Goal: Download file/media

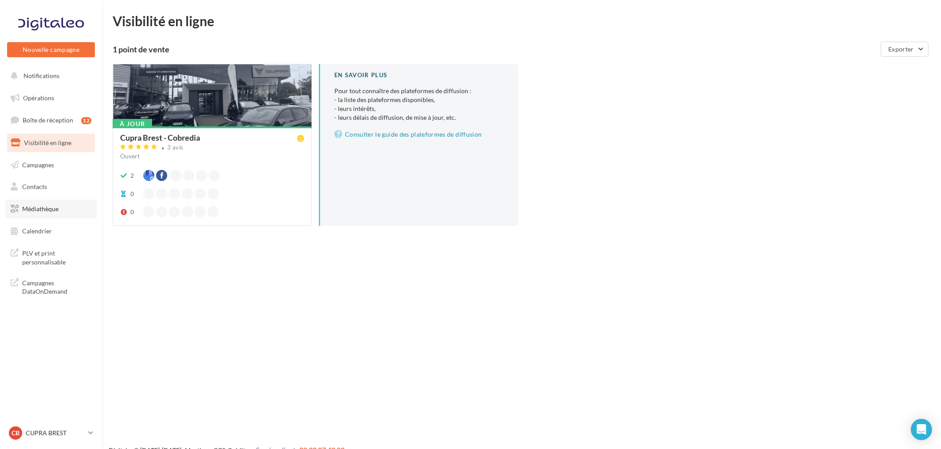
click at [61, 206] on link "Médiathèque" at bounding box center [50, 209] width 91 height 19
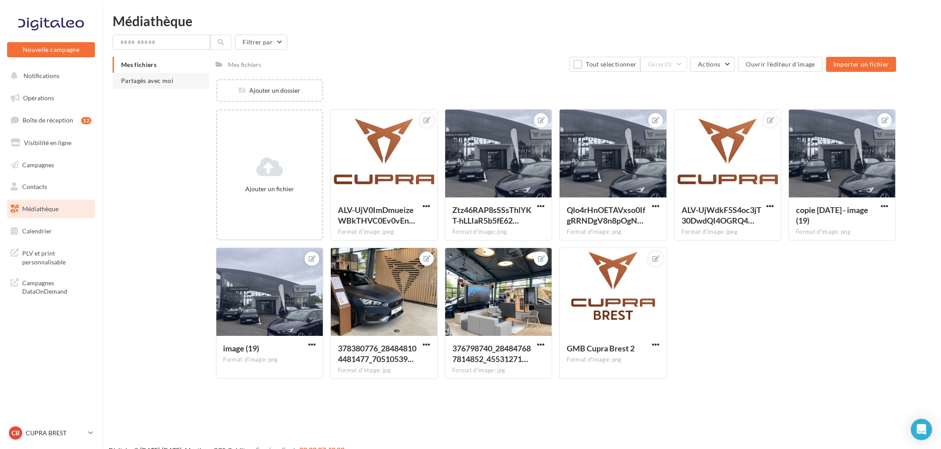
click at [135, 83] on span "Partagés avec moi" at bounding box center [147, 81] width 52 height 8
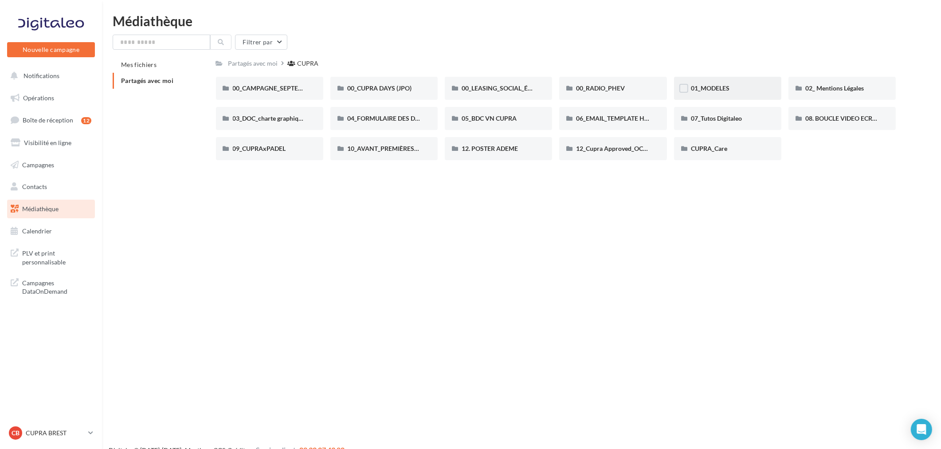
click at [746, 93] on div "01_MODELES" at bounding box center [727, 88] width 107 height 23
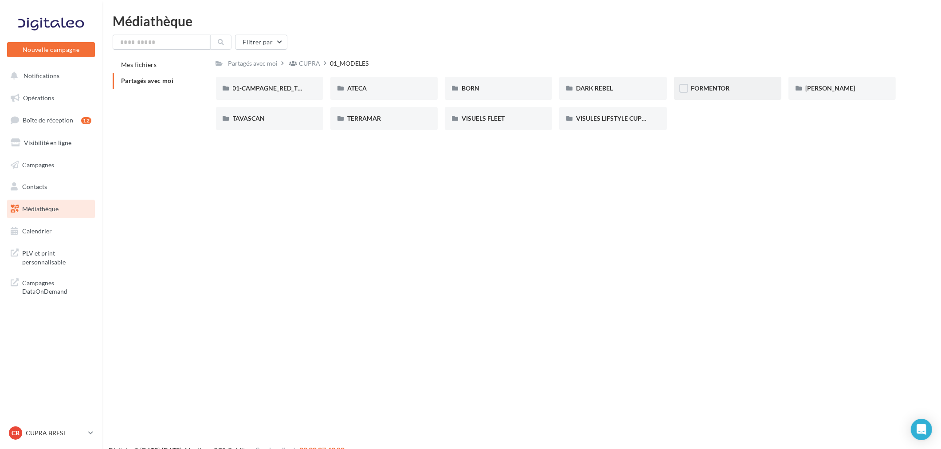
click at [742, 91] on div "FORMENTOR" at bounding box center [728, 88] width 74 height 9
click at [277, 90] on div "01-IMAGES" at bounding box center [270, 88] width 74 height 9
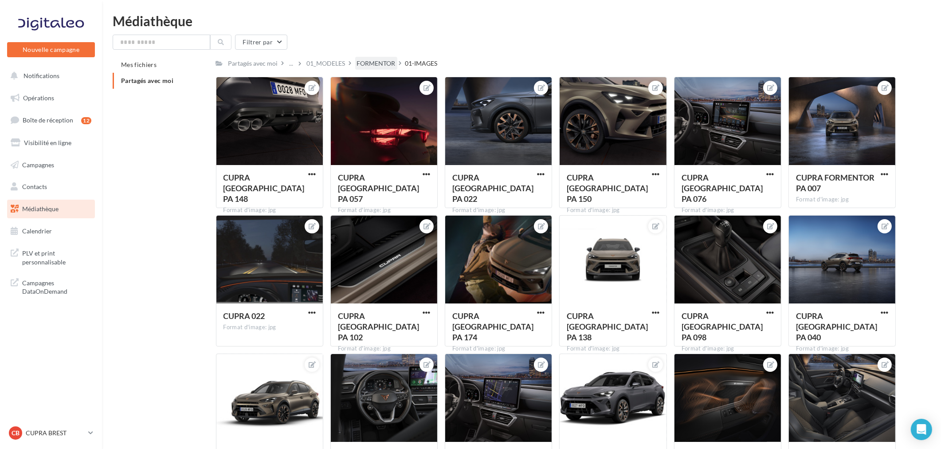
click at [389, 61] on div "FORMENTOR" at bounding box center [376, 63] width 39 height 9
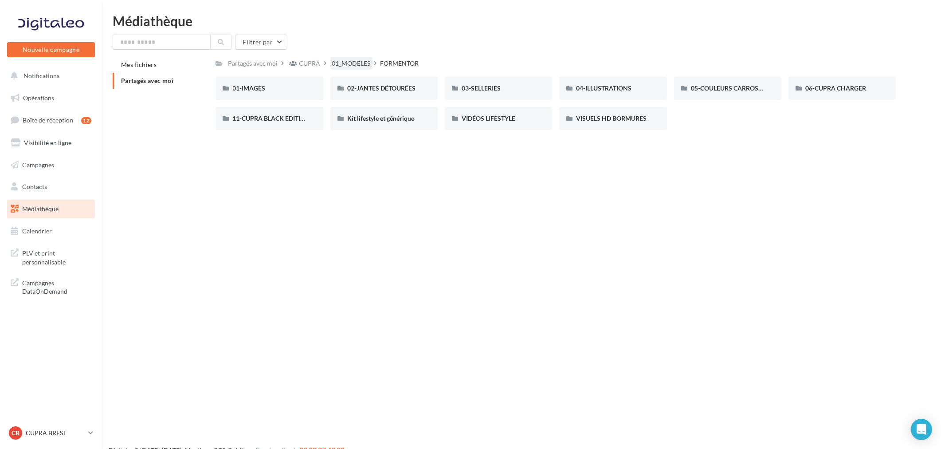
click at [347, 60] on div "01_MODELES" at bounding box center [351, 63] width 39 height 9
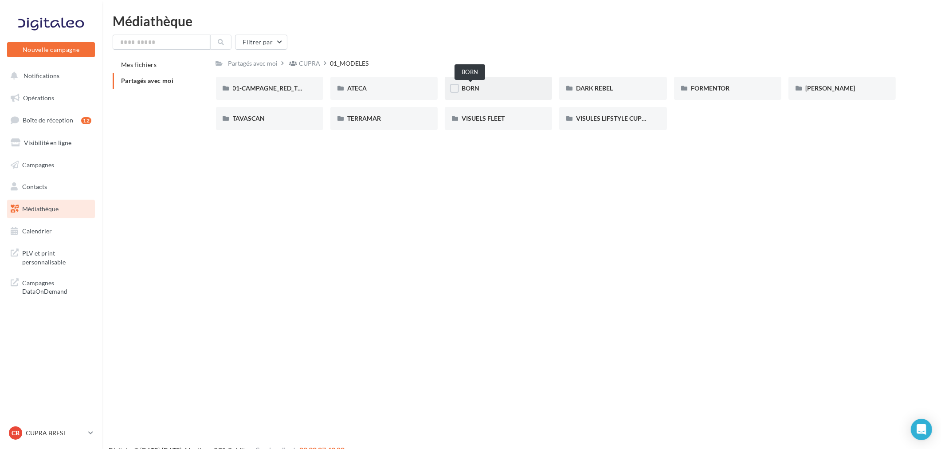
click at [473, 90] on span "BORN" at bounding box center [471, 88] width 18 height 8
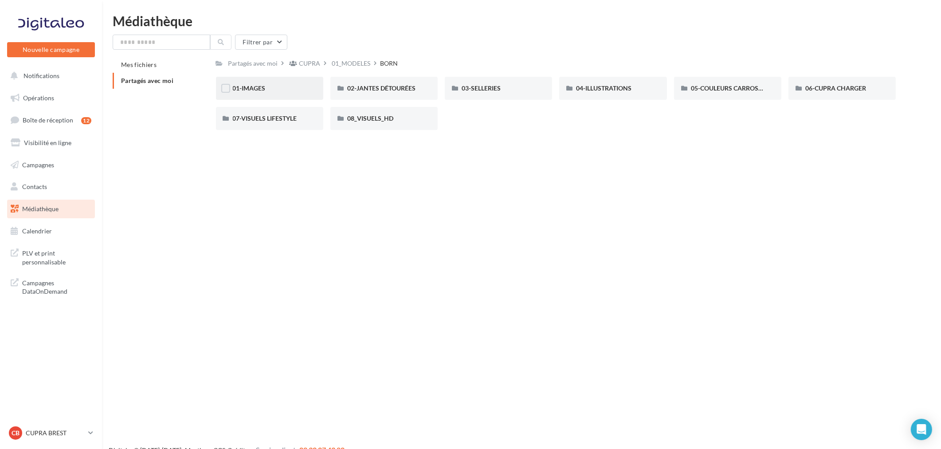
click at [268, 90] on div "01-IMAGES" at bounding box center [270, 88] width 74 height 9
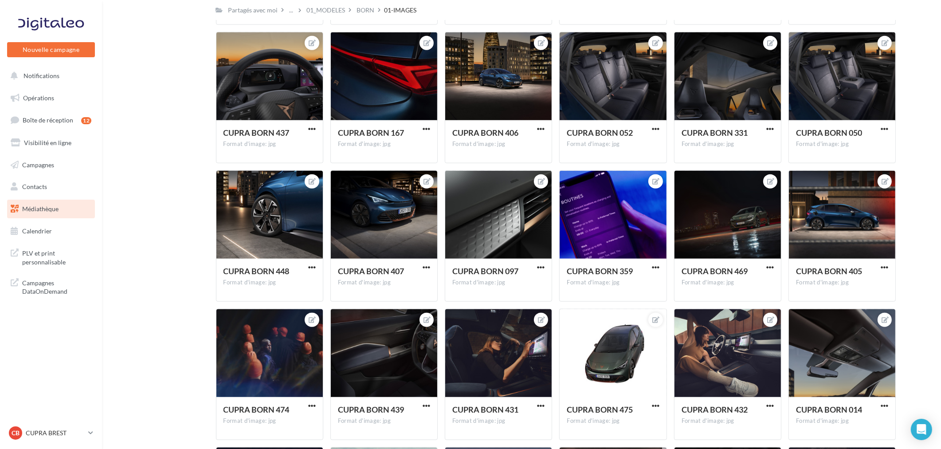
scroll to position [954, 0]
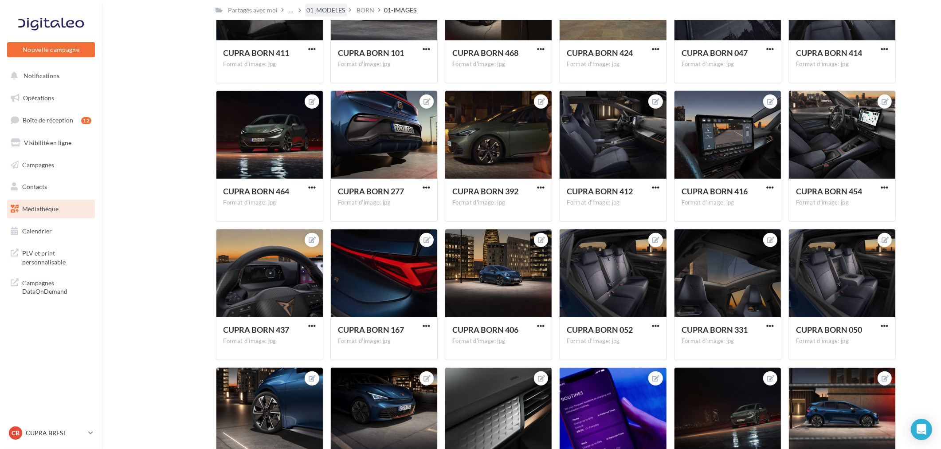
click at [327, 11] on div "01_MODELES" at bounding box center [326, 10] width 39 height 9
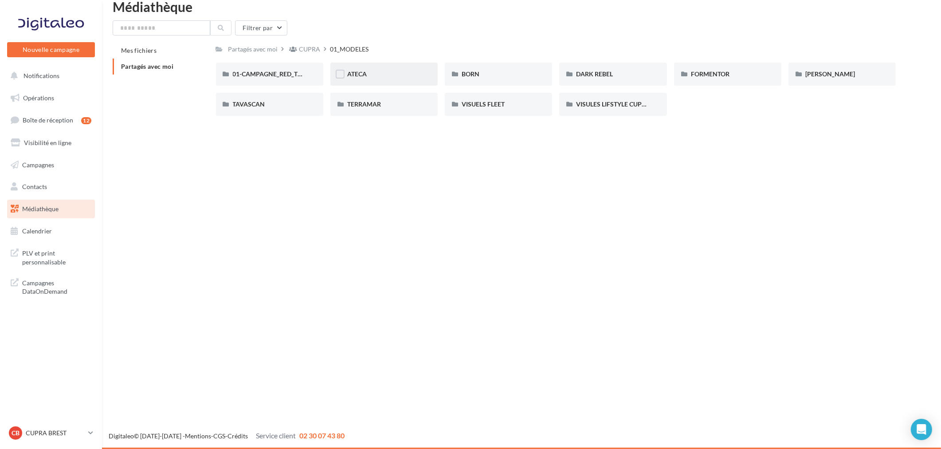
click at [383, 74] on div "ATECA" at bounding box center [384, 74] width 74 height 9
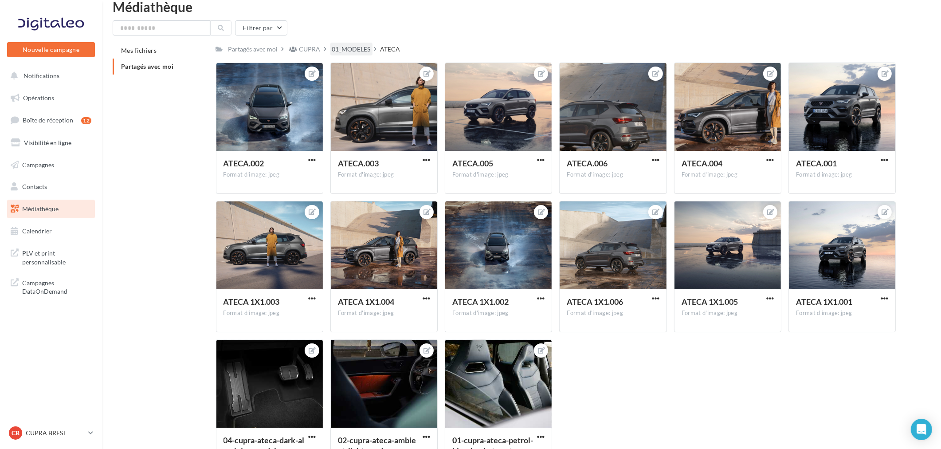
click at [355, 49] on div "01_MODELES" at bounding box center [351, 49] width 39 height 9
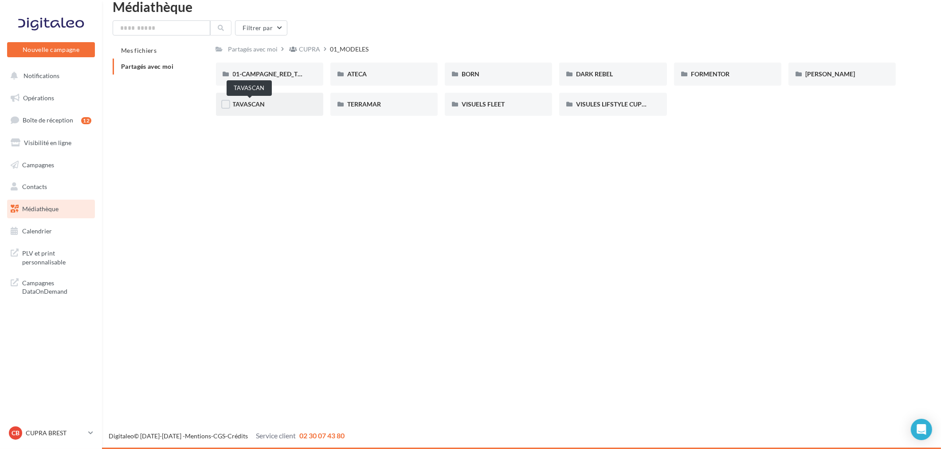
click at [258, 101] on span "TAVASCAN" at bounding box center [249, 104] width 32 height 8
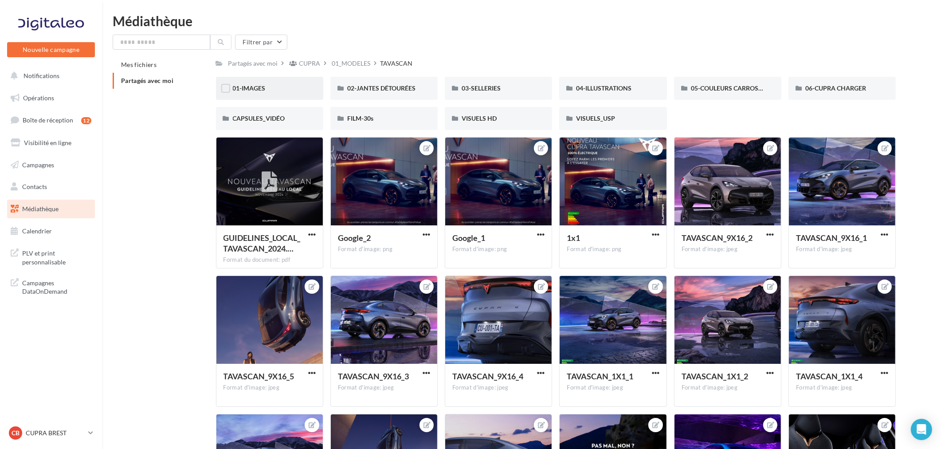
click at [282, 87] on div "01-IMAGES" at bounding box center [270, 88] width 74 height 9
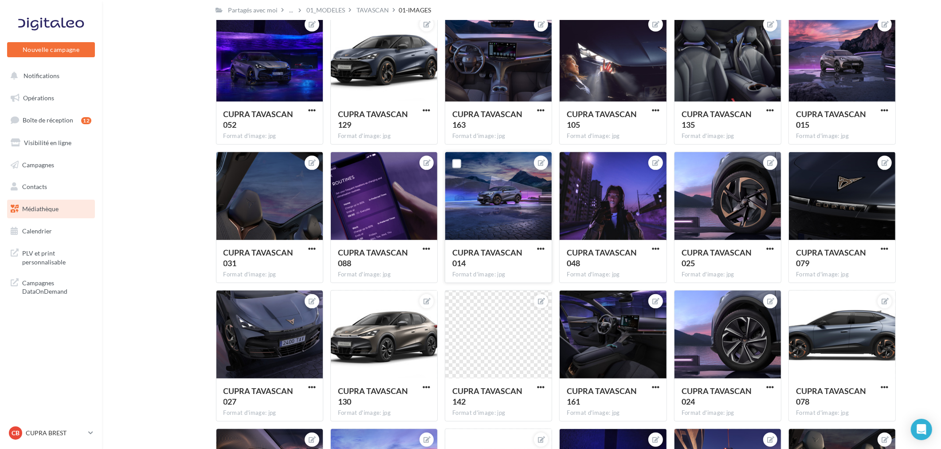
scroll to position [724, 0]
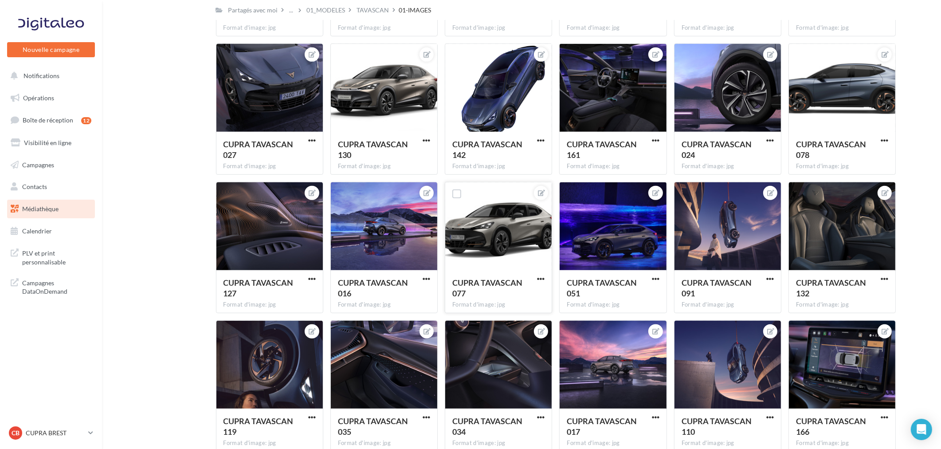
click at [514, 223] on div at bounding box center [498, 226] width 106 height 89
click at [541, 280] on span "button" at bounding box center [541, 279] width 8 height 8
click at [504, 325] on button "Télécharger" at bounding box center [500, 319] width 94 height 23
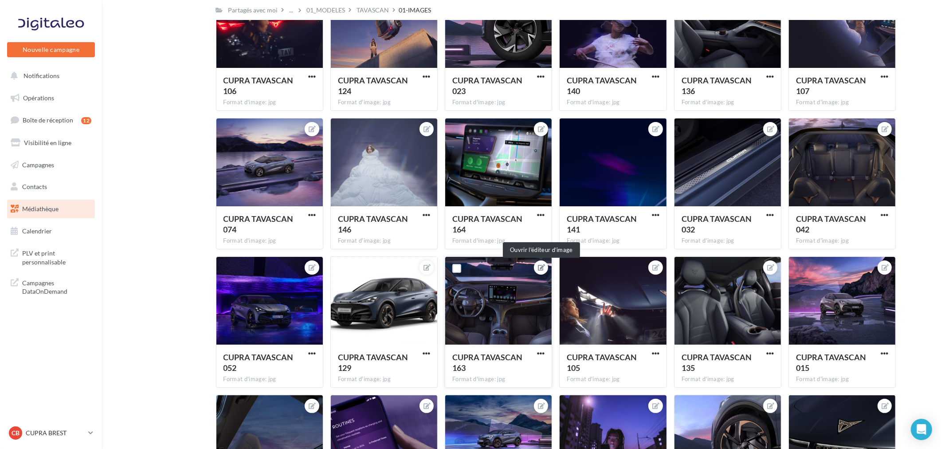
scroll to position [0, 0]
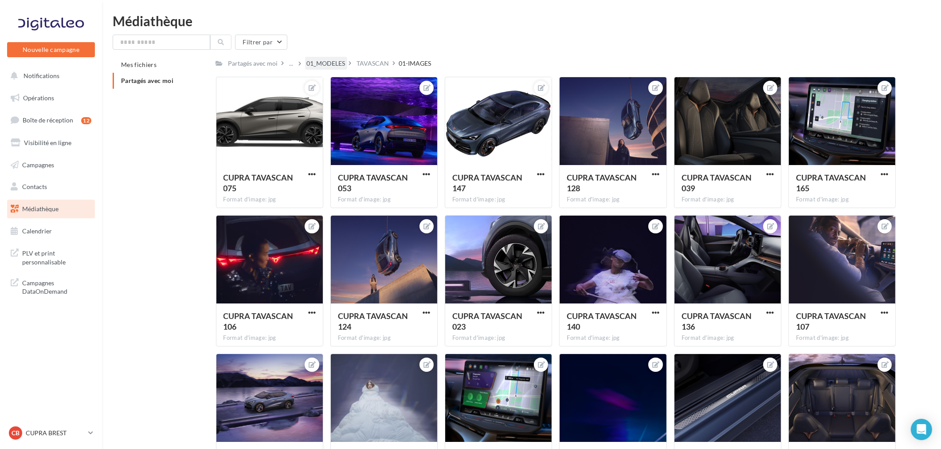
click at [341, 60] on div "01_MODELES" at bounding box center [326, 63] width 39 height 9
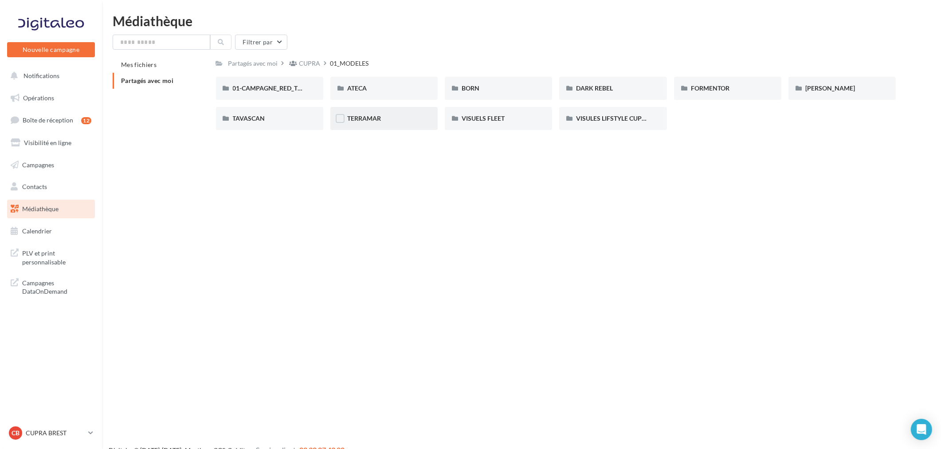
click at [406, 112] on div "TERRAMAR" at bounding box center [383, 118] width 107 height 23
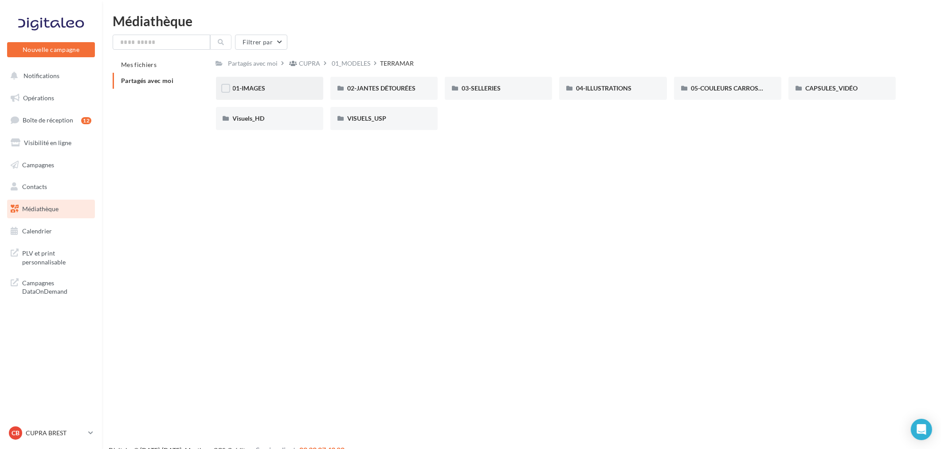
click at [260, 94] on div "01-IMAGES" at bounding box center [269, 88] width 107 height 23
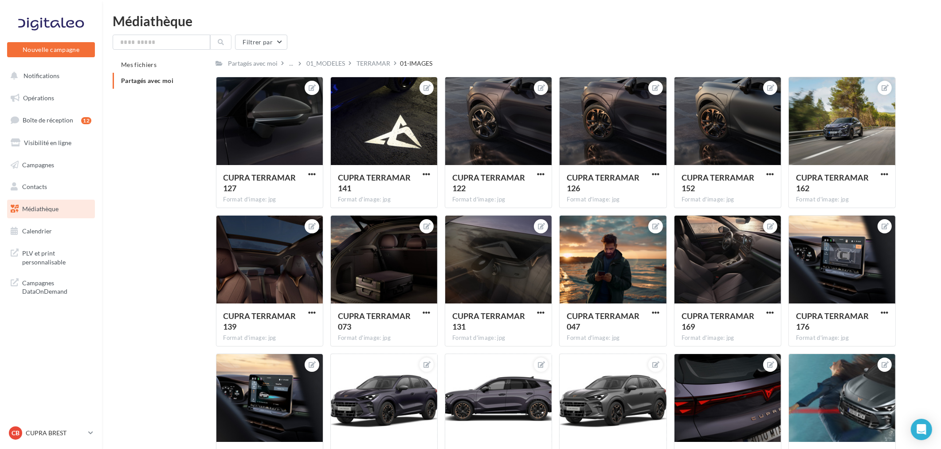
click at [383, 61] on div "TERRAMAR" at bounding box center [374, 63] width 34 height 9
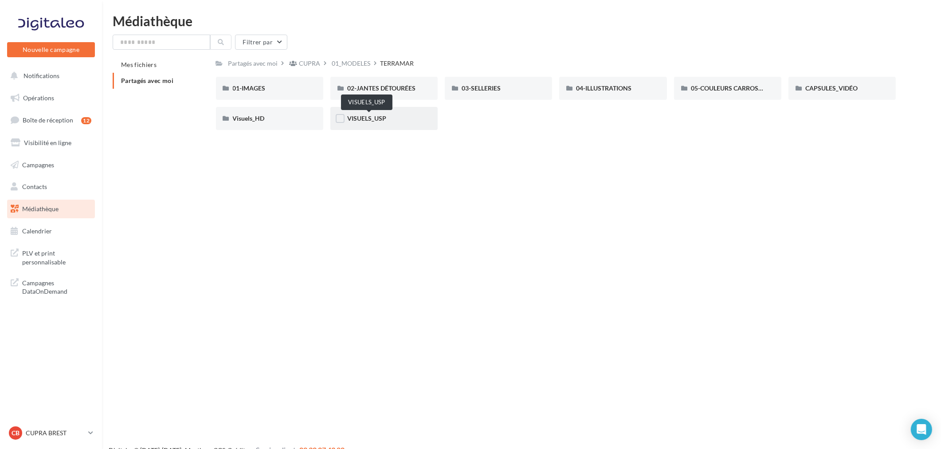
click at [369, 117] on span "VISUELS_USP" at bounding box center [366, 118] width 39 height 8
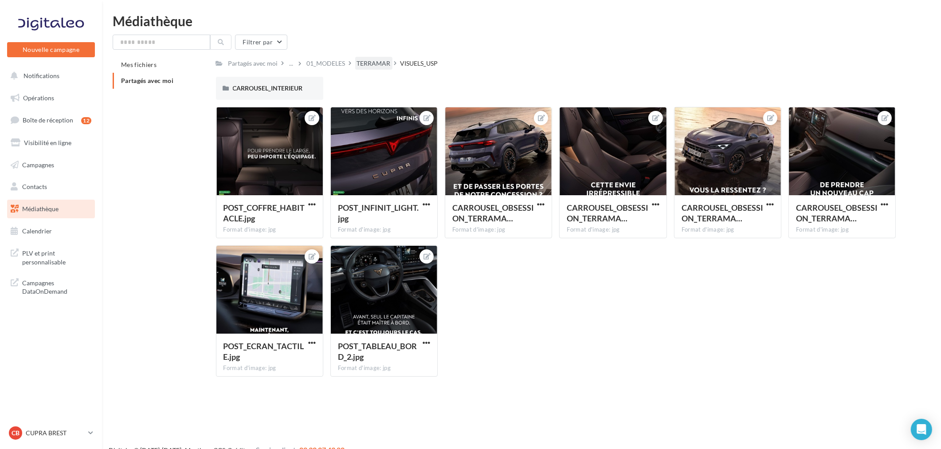
click at [378, 59] on div "TERRAMAR" at bounding box center [374, 63] width 34 height 9
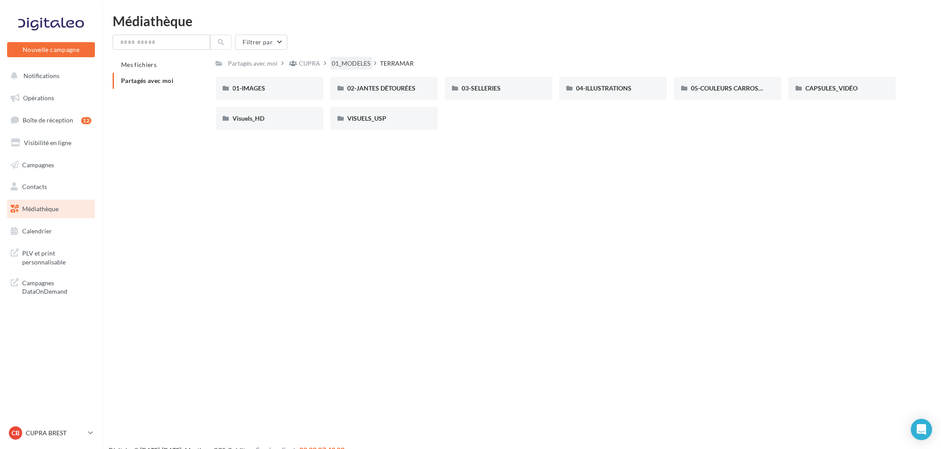
click at [345, 64] on div "01_MODELES" at bounding box center [351, 63] width 39 height 9
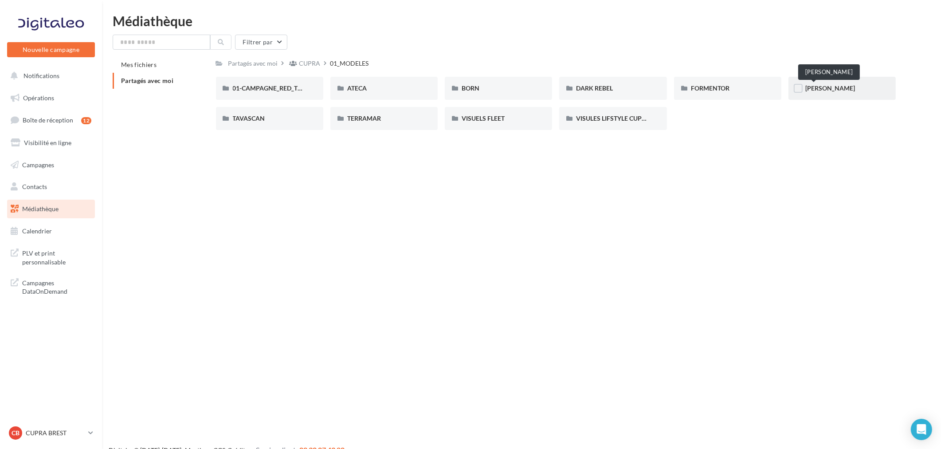
click at [807, 84] on div "LEON" at bounding box center [842, 88] width 74 height 9
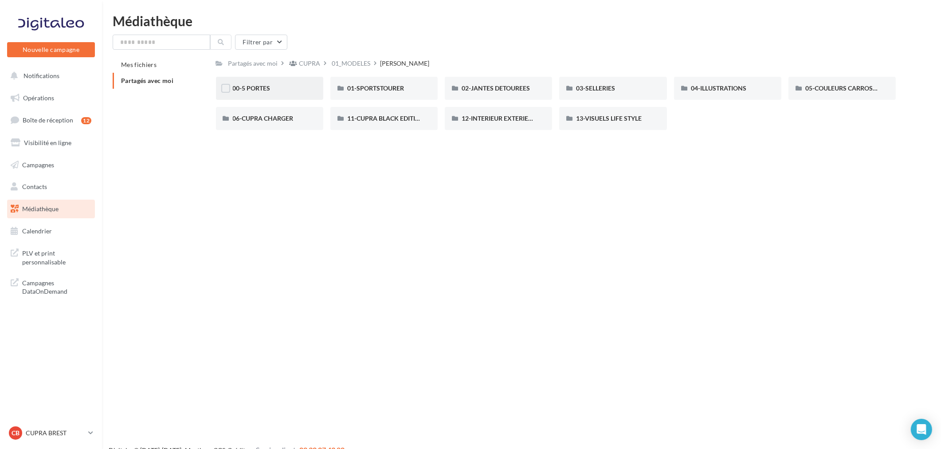
click at [241, 96] on div "00-5 PORTES" at bounding box center [269, 88] width 107 height 23
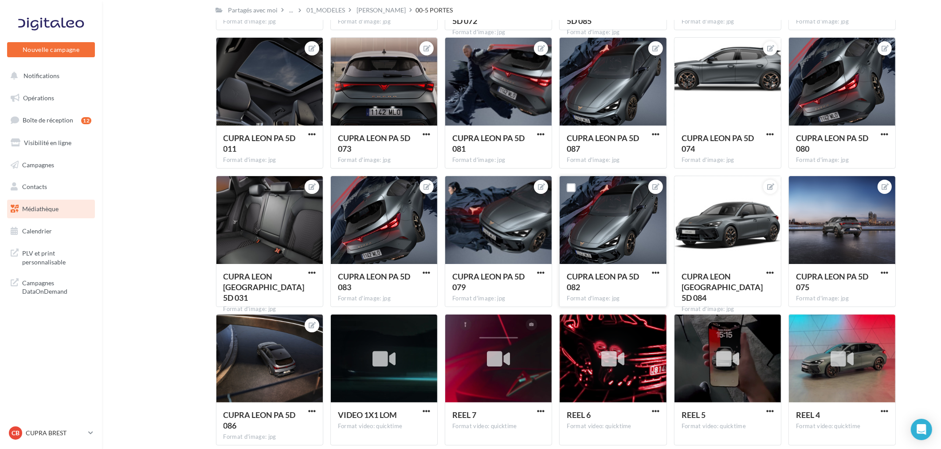
scroll to position [14, 0]
